Goal: Find contact information: Find contact information

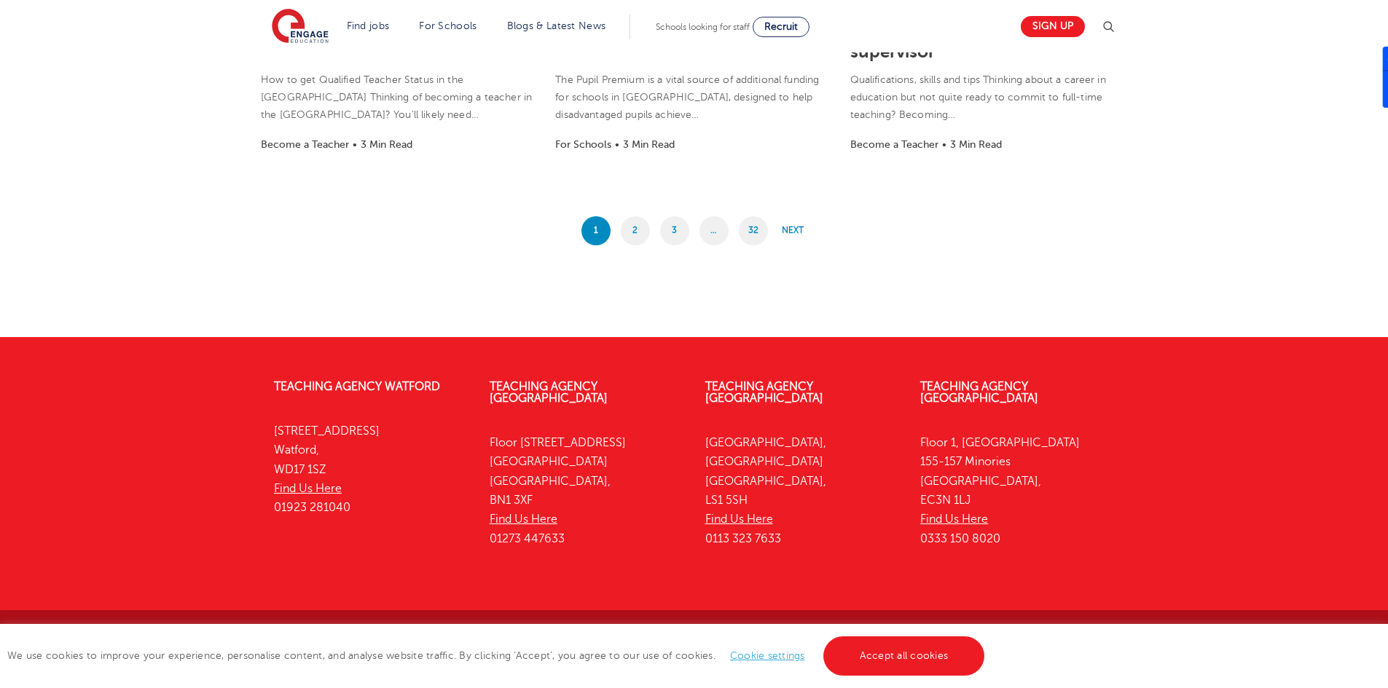
scroll to position [1340, 0]
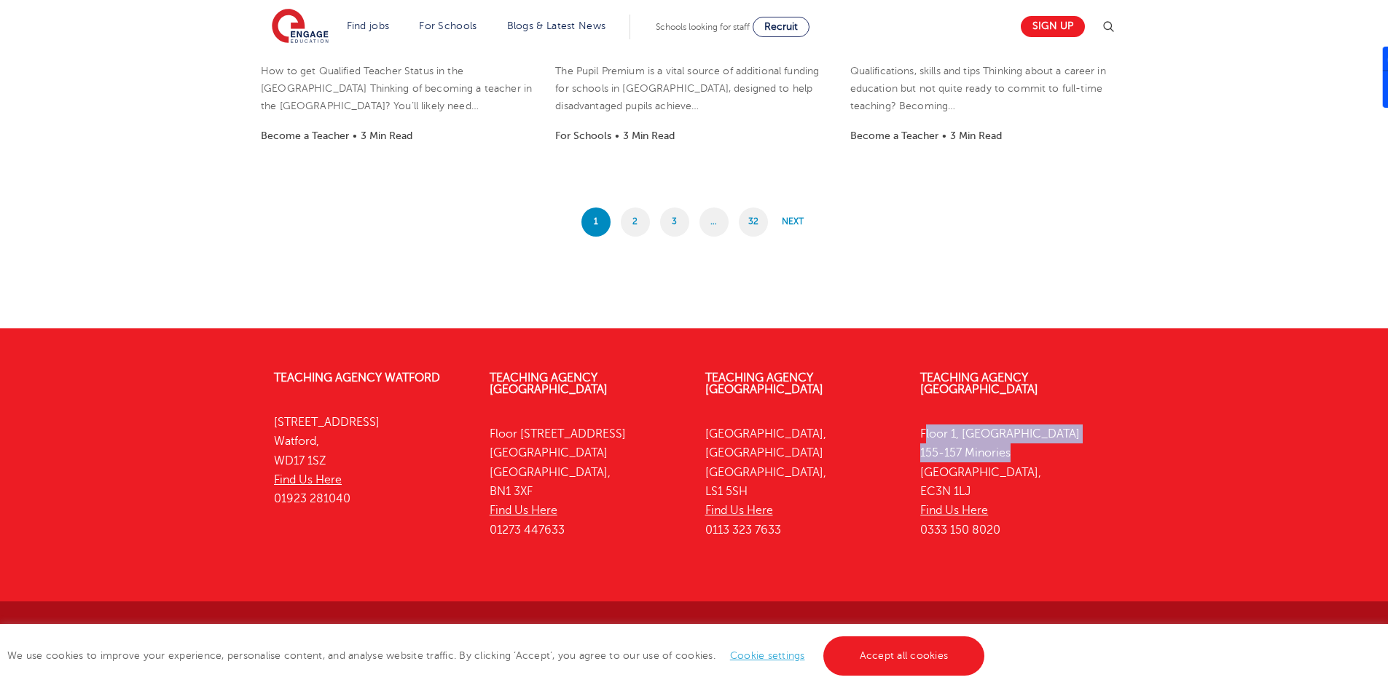
drag, startPoint x: 914, startPoint y: 423, endPoint x: 1029, endPoint y: 442, distance: 117.5
click at [1029, 442] on div "Teaching Agency [STREET_ADDRESS] Find Us Here 0333 150 8020" at bounding box center [1017, 457] width 216 height 215
click at [1029, 442] on p "[STREET_ADDRESS] Find Us Here 0333 150 8020" at bounding box center [1017, 482] width 194 height 115
drag, startPoint x: 695, startPoint y: 421, endPoint x: 785, endPoint y: 428, distance: 90.6
click at [785, 428] on div "Teaching Agency [STREET_ADDRESS] Find Us Here 0113 323 7633" at bounding box center [802, 457] width 216 height 215
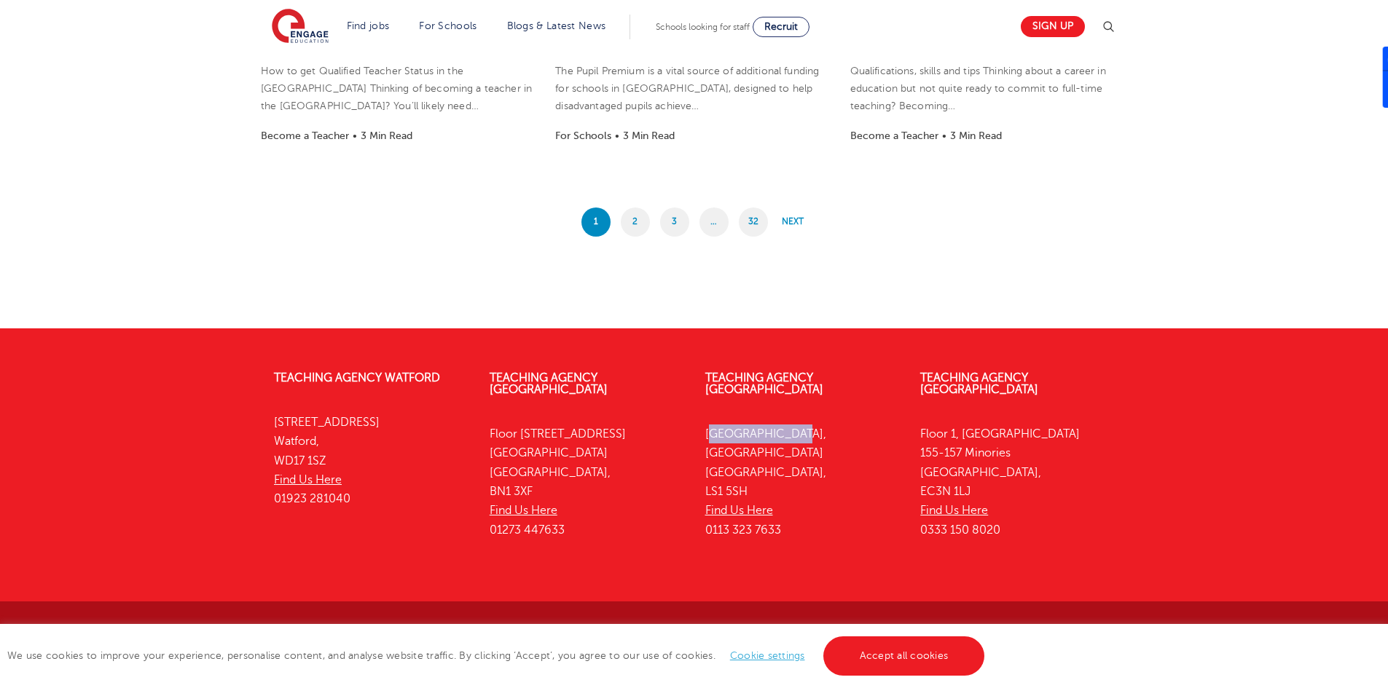
click at [785, 428] on p "[STREET_ADDRESS] Find Us Here 0113 323 7633" at bounding box center [802, 482] width 194 height 115
drag, startPoint x: 267, startPoint y: 424, endPoint x: 350, endPoint y: 433, distance: 83.6
click at [350, 433] on div "Teaching Agency [GEOGRAPHIC_DATA][STREET_ADDRESS] Find Us Here 01923 281040" at bounding box center [371, 442] width 216 height 184
click at [350, 433] on p "[STREET_ADDRESS] Find Us Here 01923 281040" at bounding box center [371, 460] width 194 height 95
drag, startPoint x: 912, startPoint y: 478, endPoint x: 984, endPoint y: 479, distance: 72.1
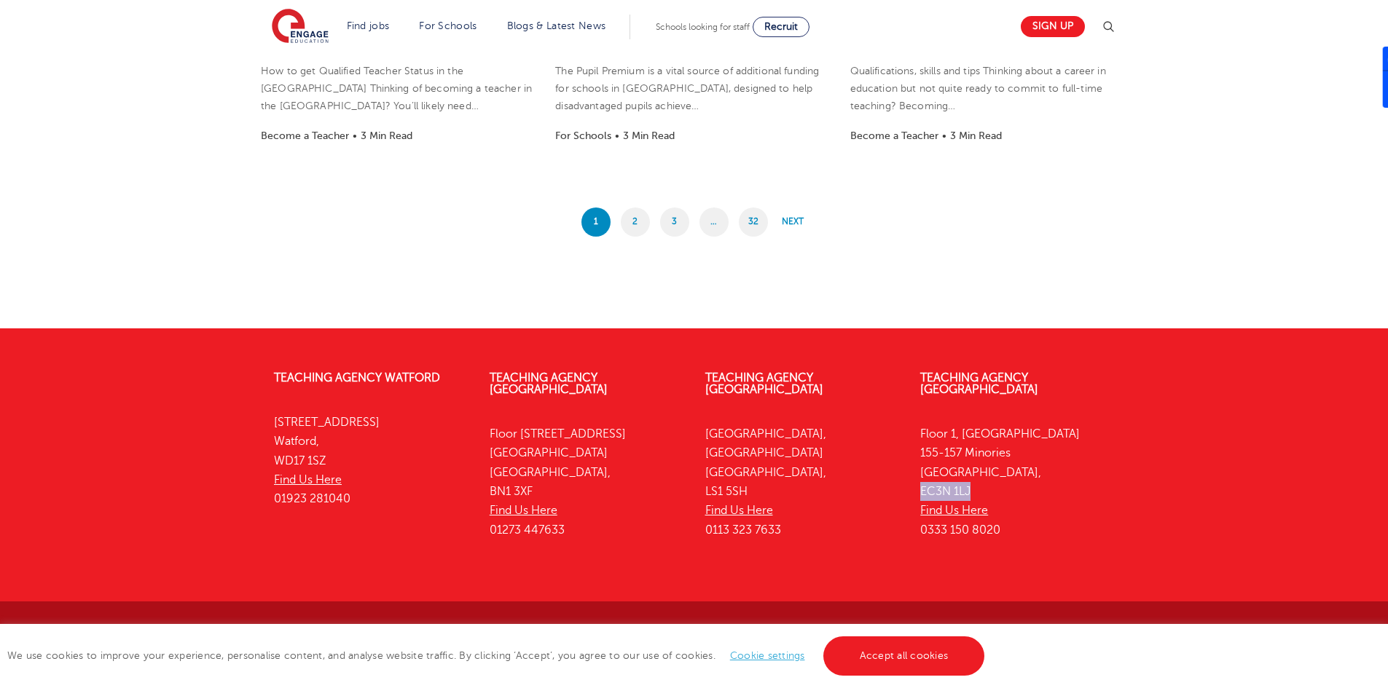
click at [984, 479] on div "Teaching Agency [STREET_ADDRESS] Find Us Here 0333 150 8020" at bounding box center [1017, 457] width 216 height 215
copy p "EC3N 1LJ"
